Goal: Information Seeking & Learning: Understand process/instructions

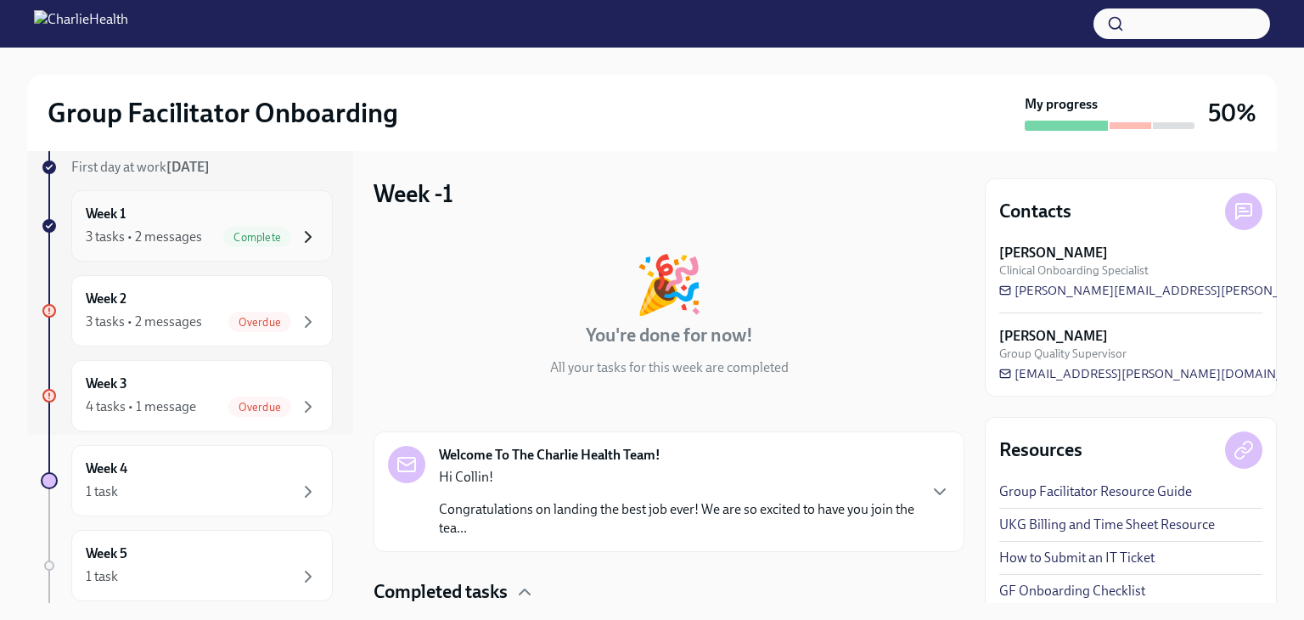
scroll to position [172, 0]
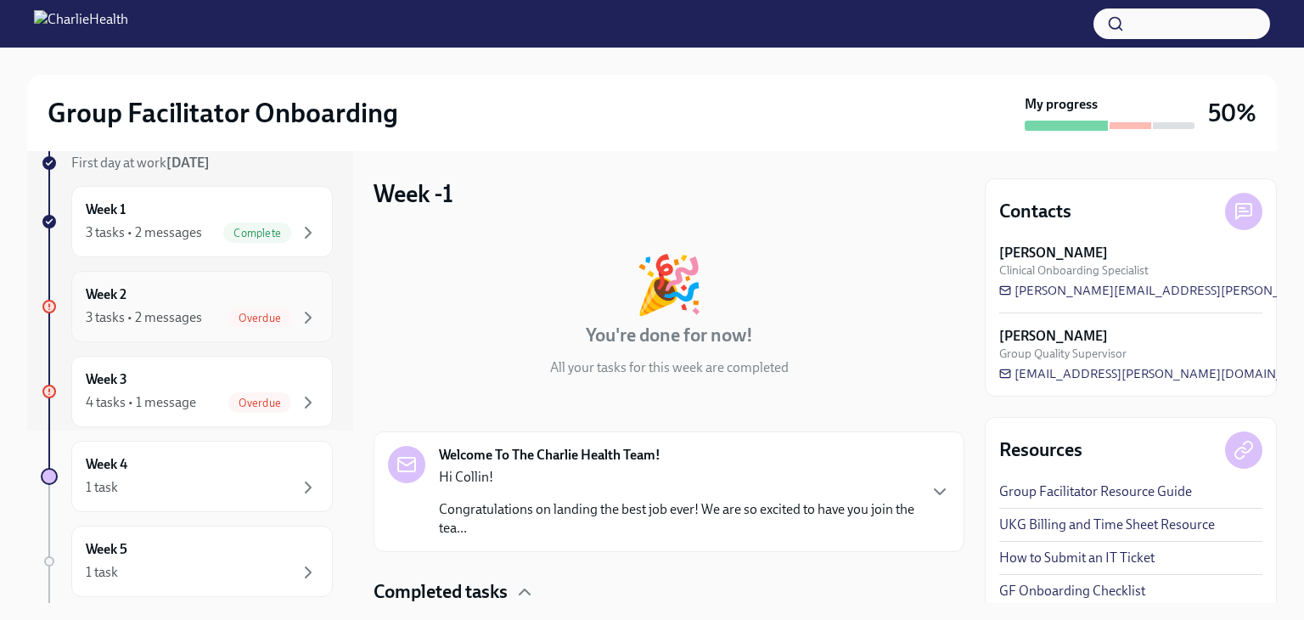
click at [279, 310] on div "Overdue" at bounding box center [273, 317] width 90 height 20
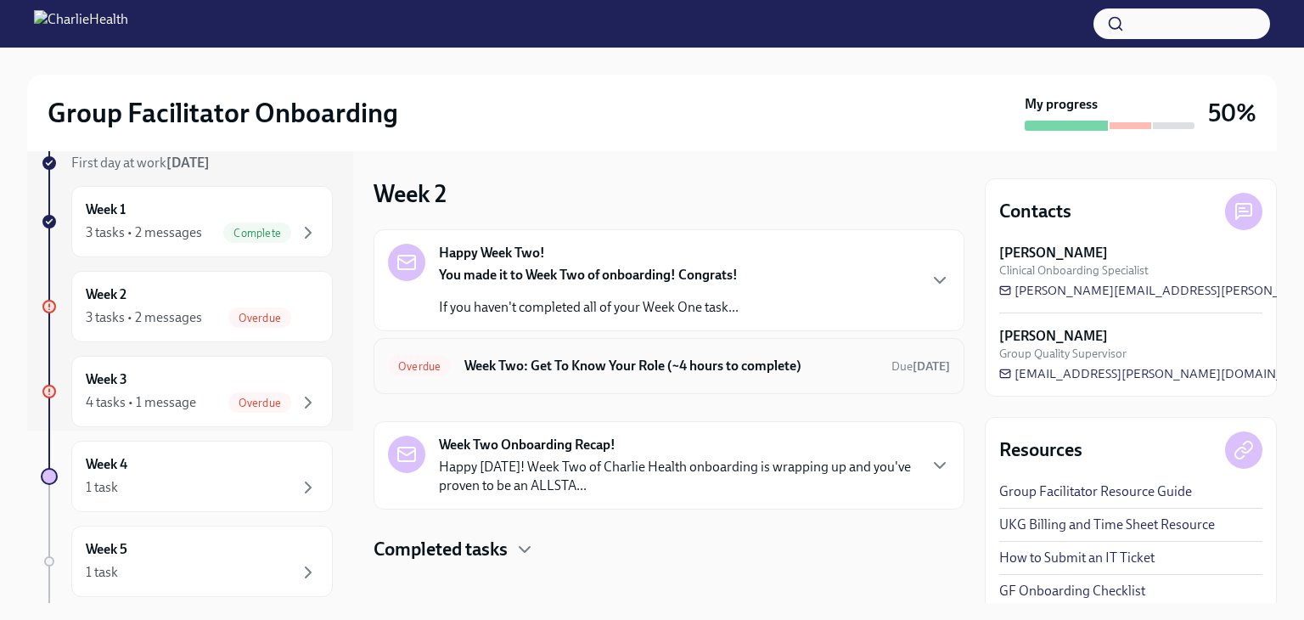
click at [538, 365] on h6 "Week Two: Get To Know Your Role (~4 hours to complete)" at bounding box center [672, 366] width 414 height 19
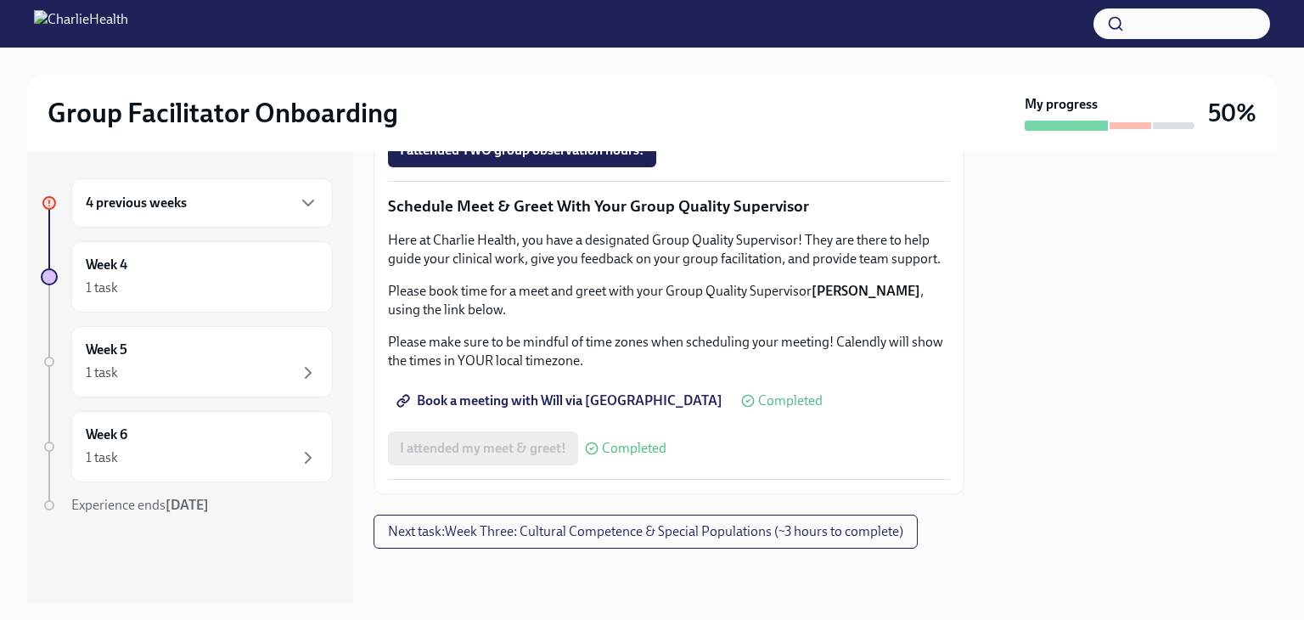
scroll to position [1535, 0]
click at [565, 159] on span "I attended TWO group observation hours!" at bounding box center [522, 150] width 245 height 17
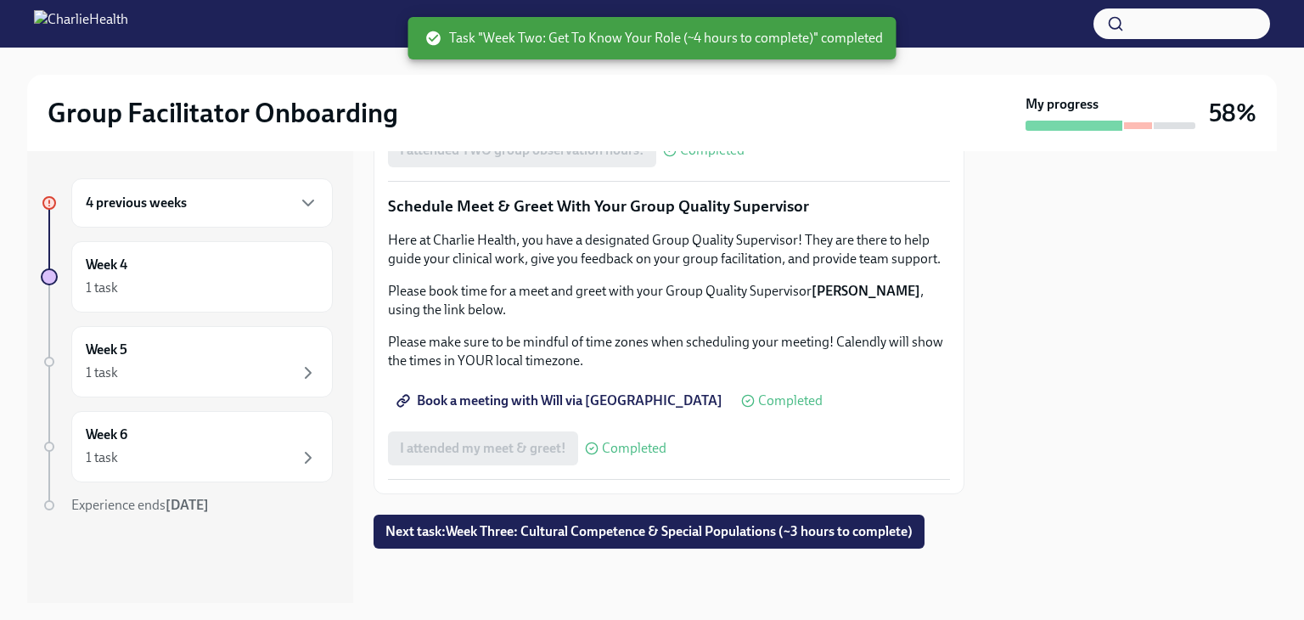
scroll to position [1698, 0]
click at [650, 526] on span "Next task : Week Three: Cultural Competence & Special Populations (~3 hours to …" at bounding box center [649, 531] width 527 height 17
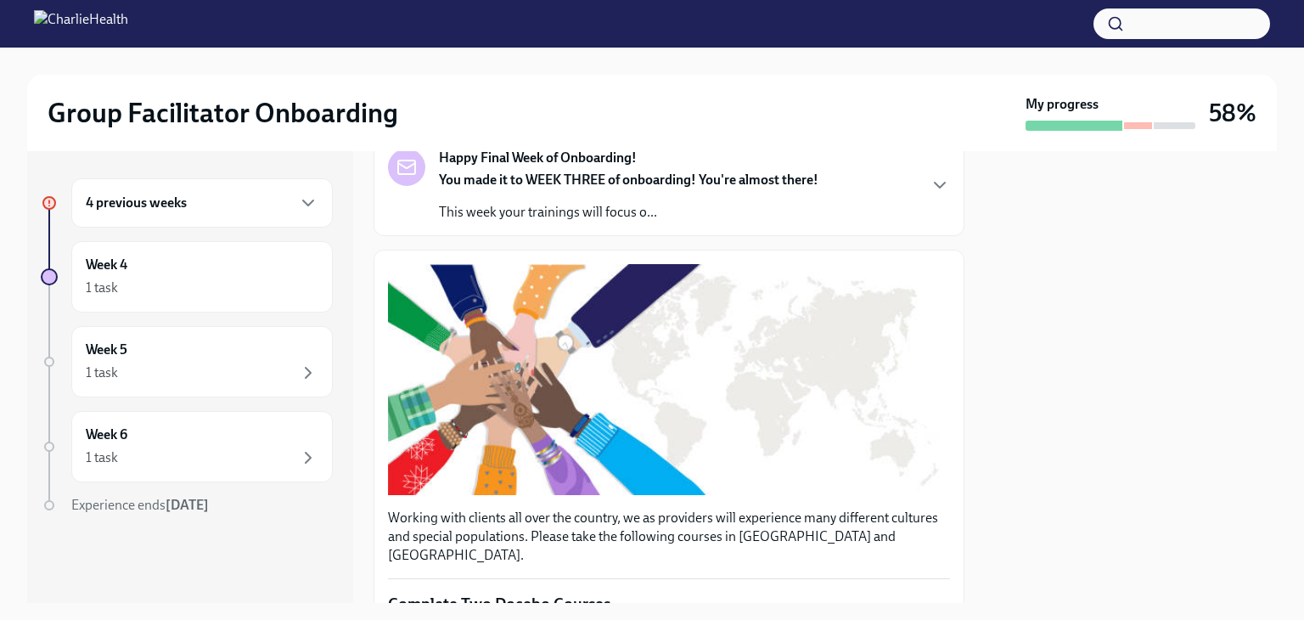
scroll to position [1334, 0]
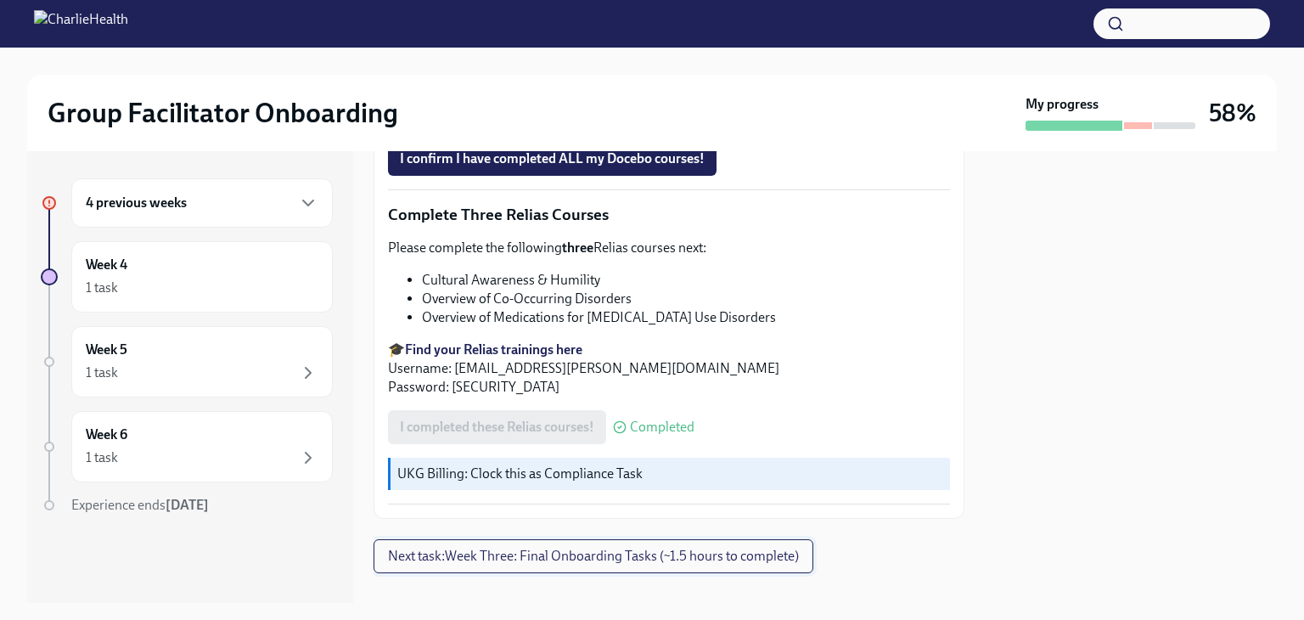
click at [611, 548] on span "Next task : Week Three: Final Onboarding Tasks (~1.5 hours to complete)" at bounding box center [593, 556] width 411 height 17
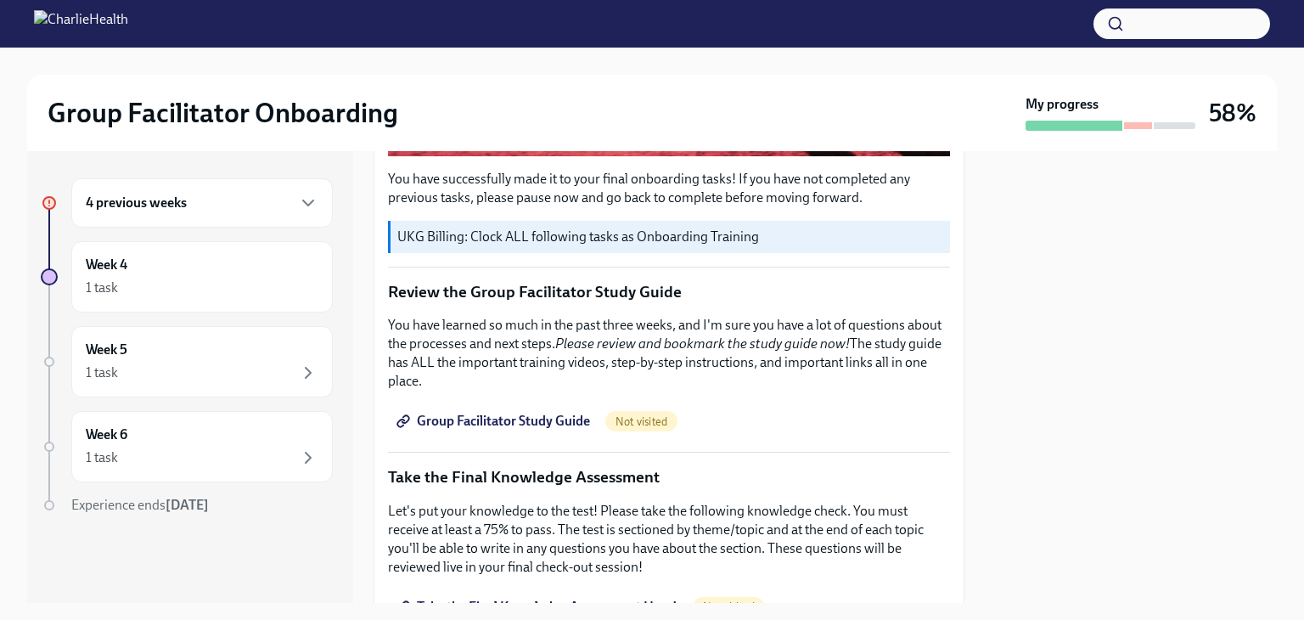
scroll to position [606, 0]
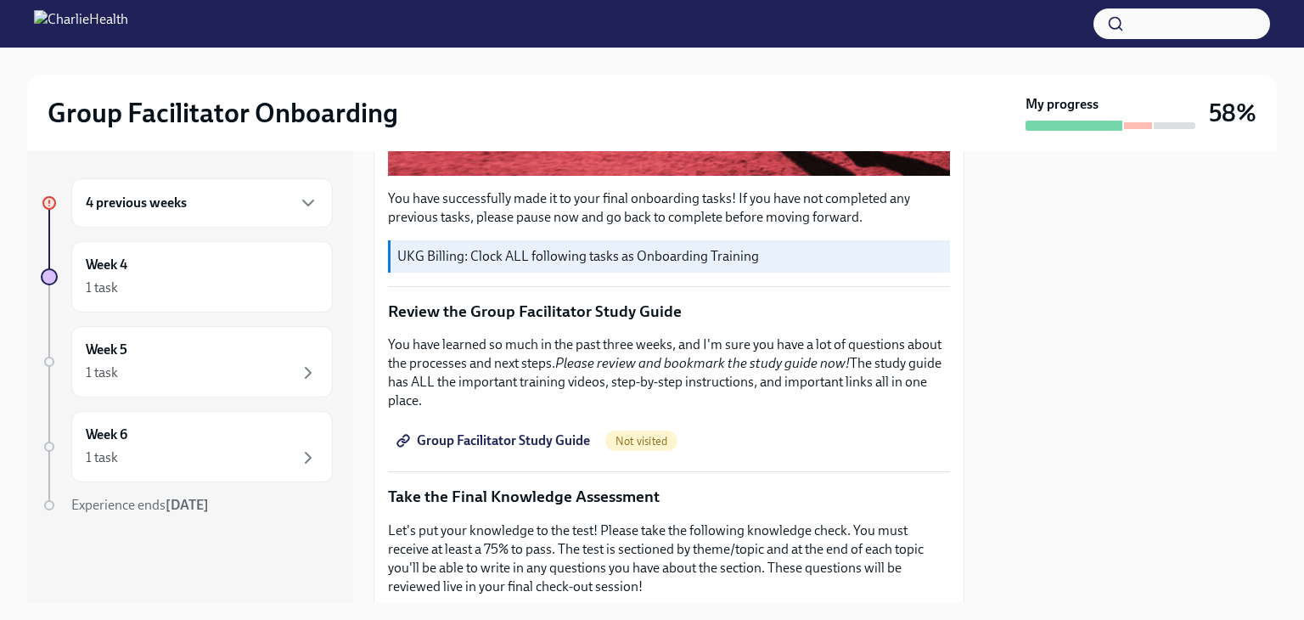
click at [544, 432] on span "Group Facilitator Study Guide" at bounding box center [495, 440] width 190 height 17
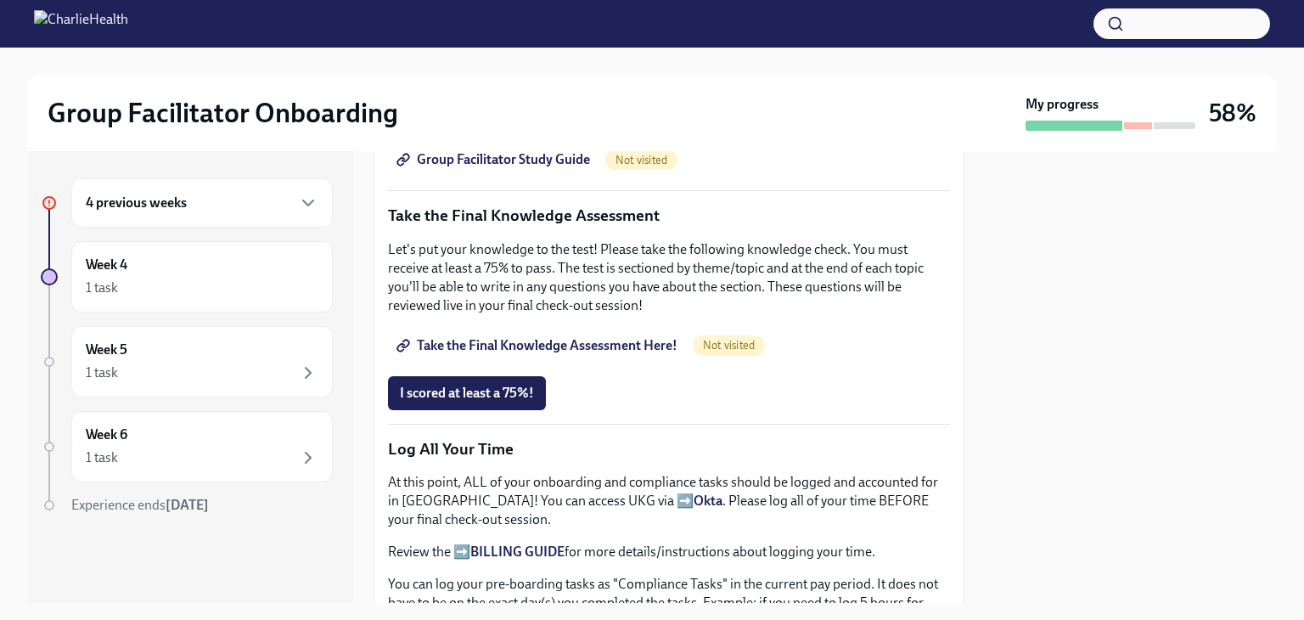
scroll to position [883, 0]
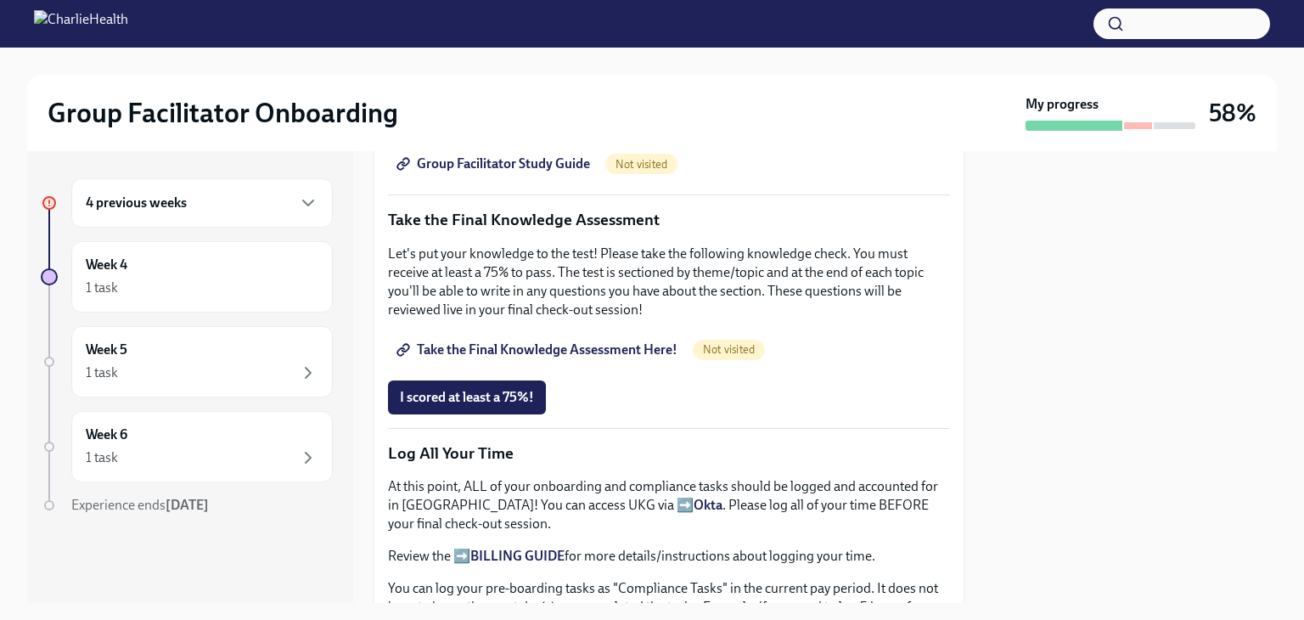
click at [541, 341] on span "Take the Final Knowledge Assessment Here!" at bounding box center [539, 349] width 278 height 17
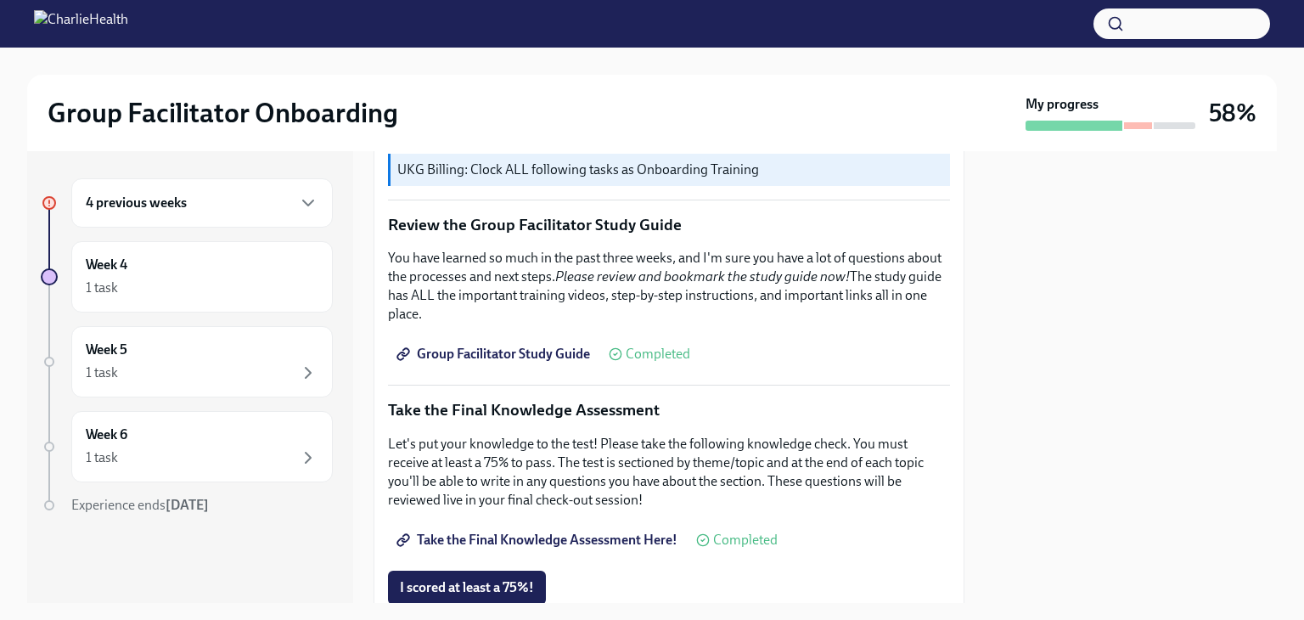
scroll to position [849, 0]
